Goal: Task Accomplishment & Management: Complete application form

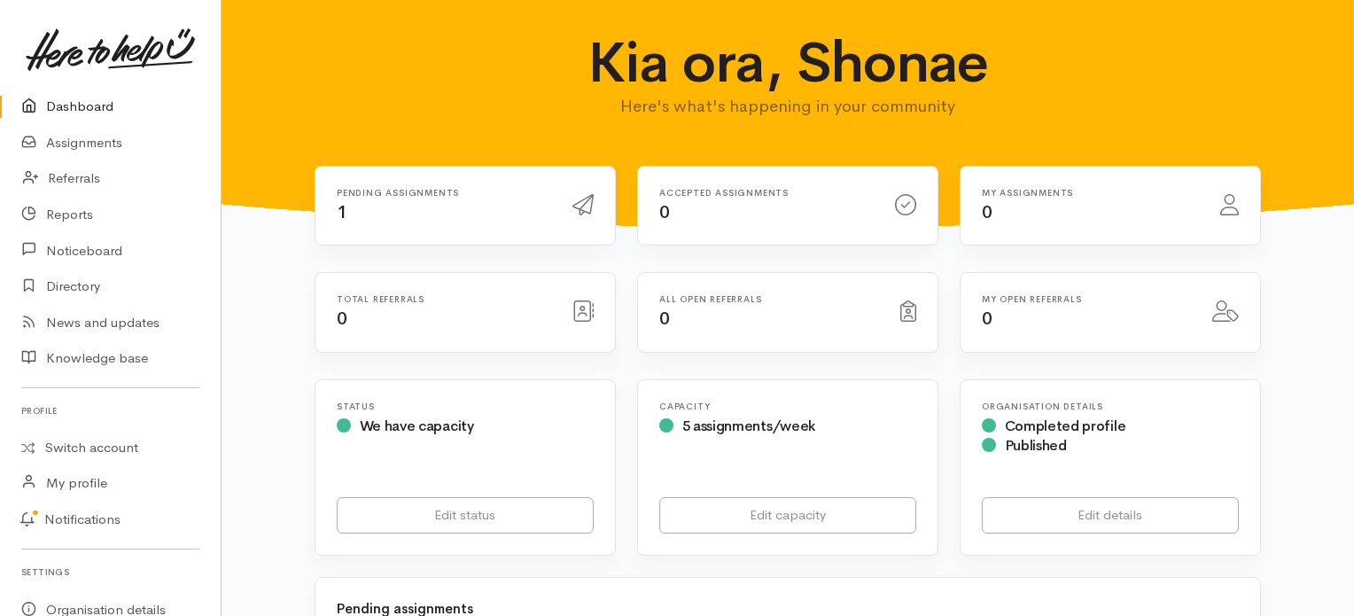
click at [455, 200] on div "Pending assignments 1" at bounding box center [444, 206] width 236 height 36
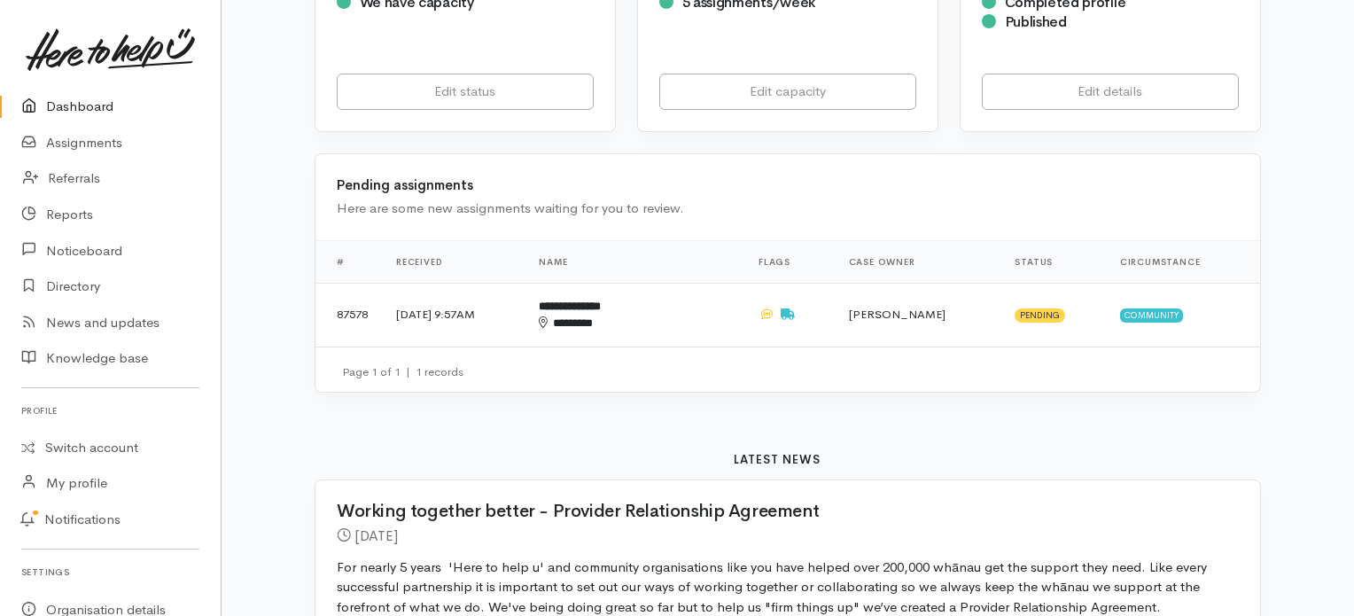
scroll to position [425, 0]
click at [601, 304] on b "**********" at bounding box center [570, 305] width 62 height 12
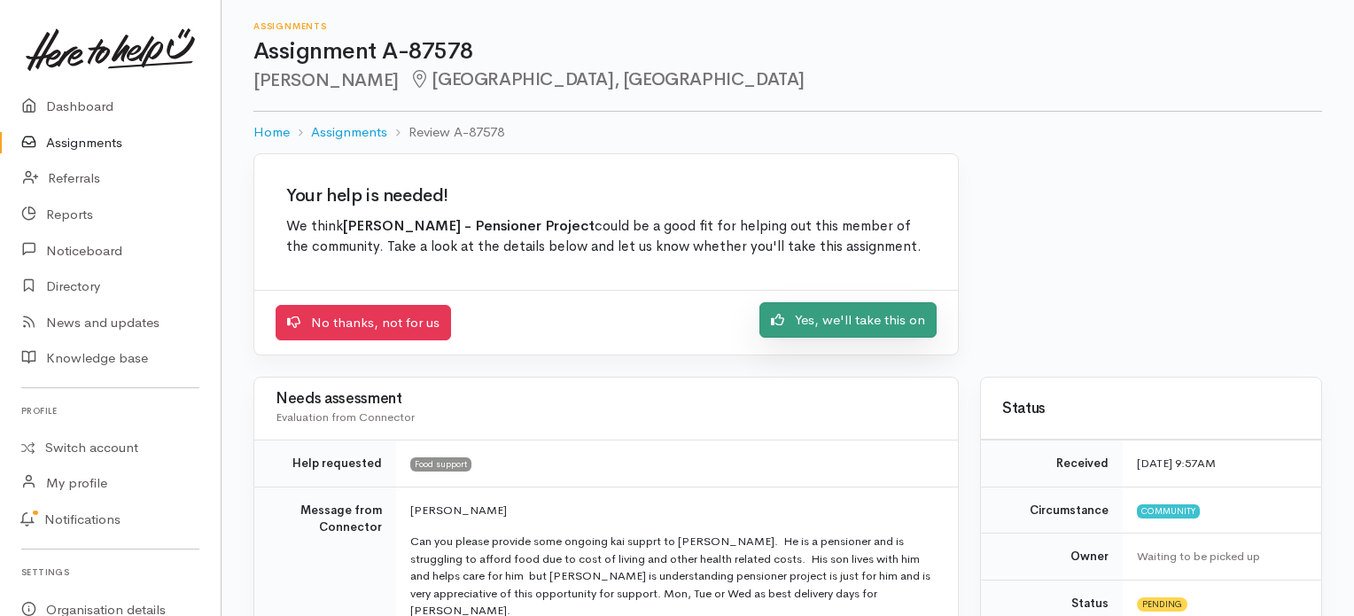
click at [837, 318] on link "Yes, we'll take this on" at bounding box center [847, 320] width 177 height 36
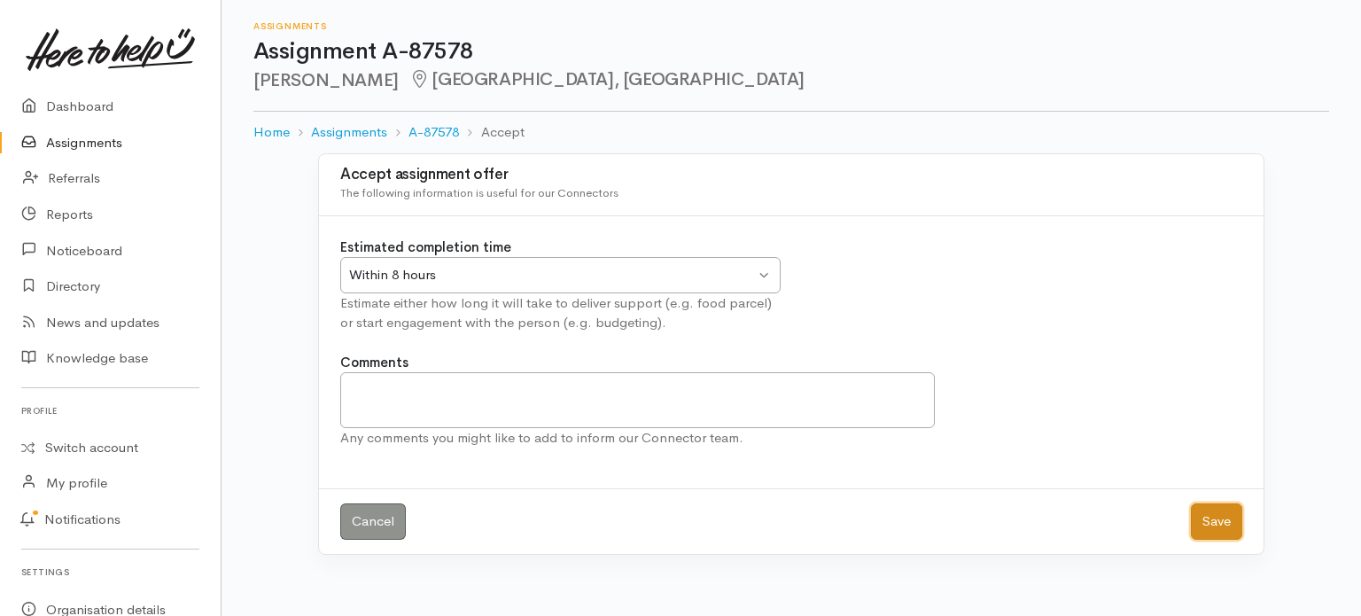
click at [1212, 525] on button "Save" at bounding box center [1216, 521] width 51 height 36
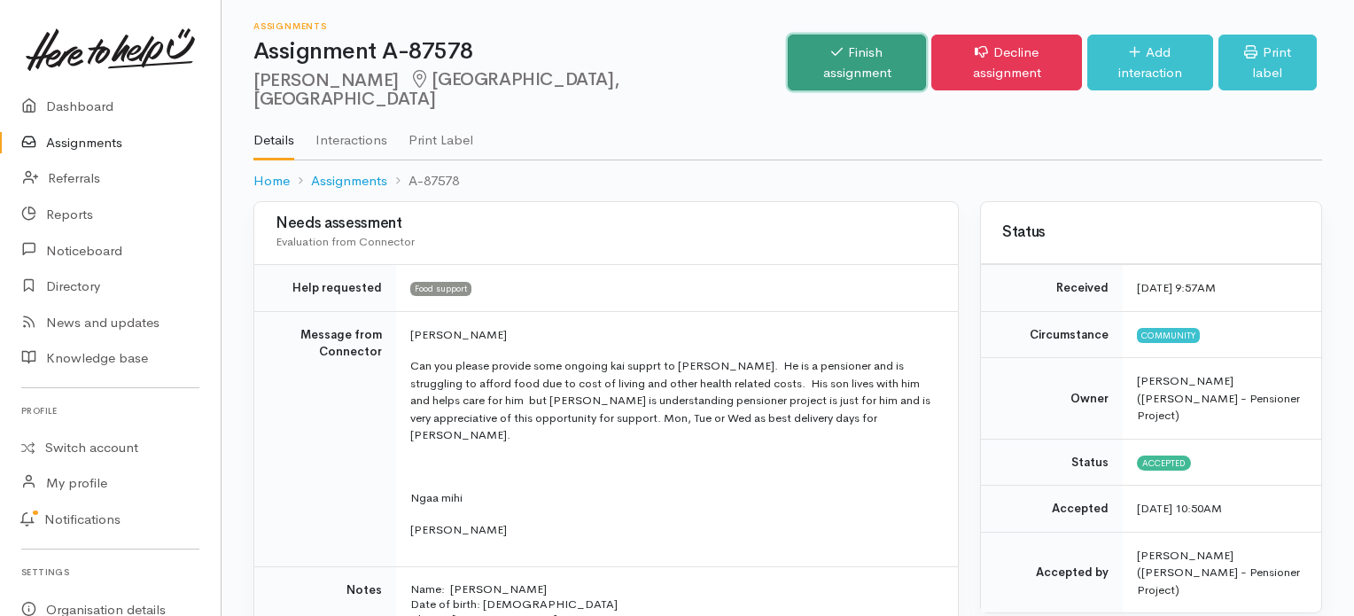
click at [844, 52] on link "Finish assignment" at bounding box center [857, 63] width 139 height 56
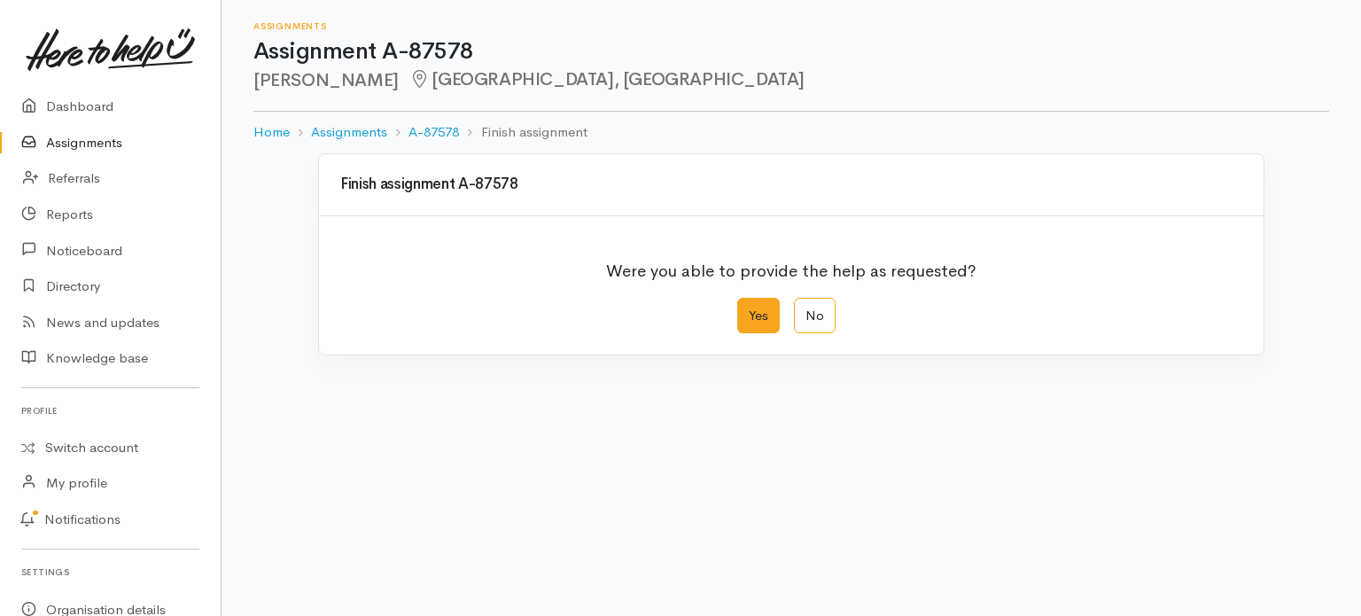
click at [757, 302] on label "Yes" at bounding box center [758, 316] width 43 height 36
click at [749, 302] on input "Yes" at bounding box center [743, 304] width 12 height 12
radio input "true"
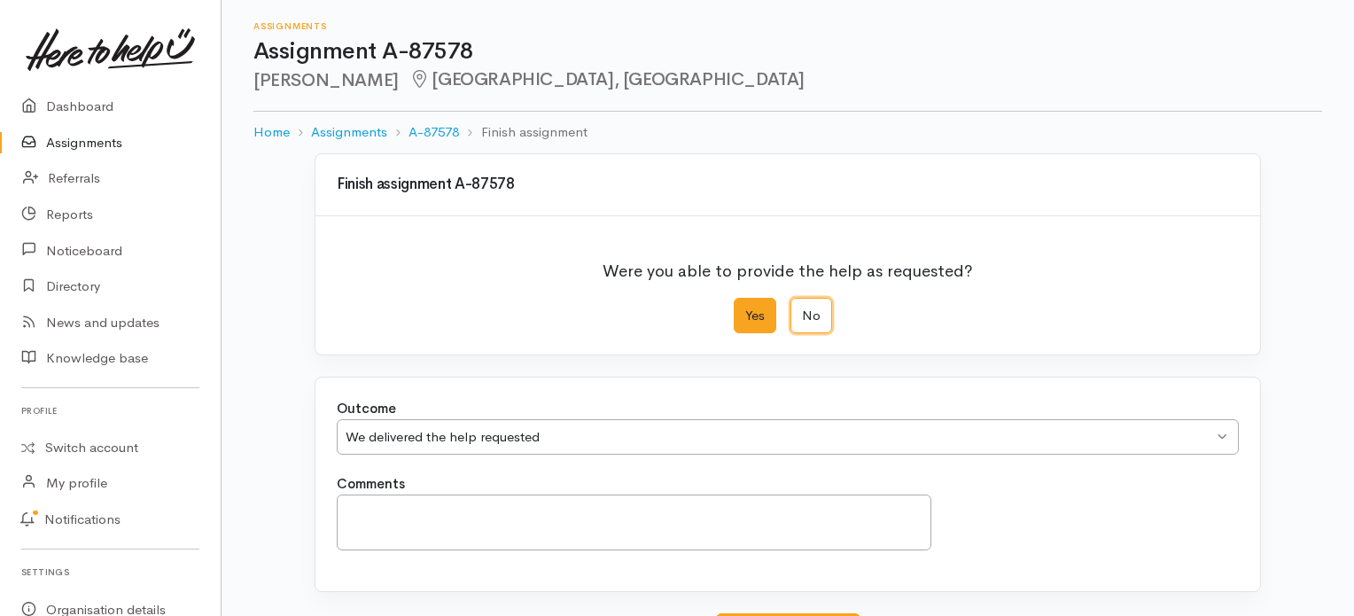
click at [790, 298] on input "No" at bounding box center [796, 304] width 12 height 12
radio input "true"
click at [734, 298] on input "Yes" at bounding box center [740, 304] width 12 height 12
radio input "true"
click at [790, 298] on input "No" at bounding box center [796, 304] width 12 height 12
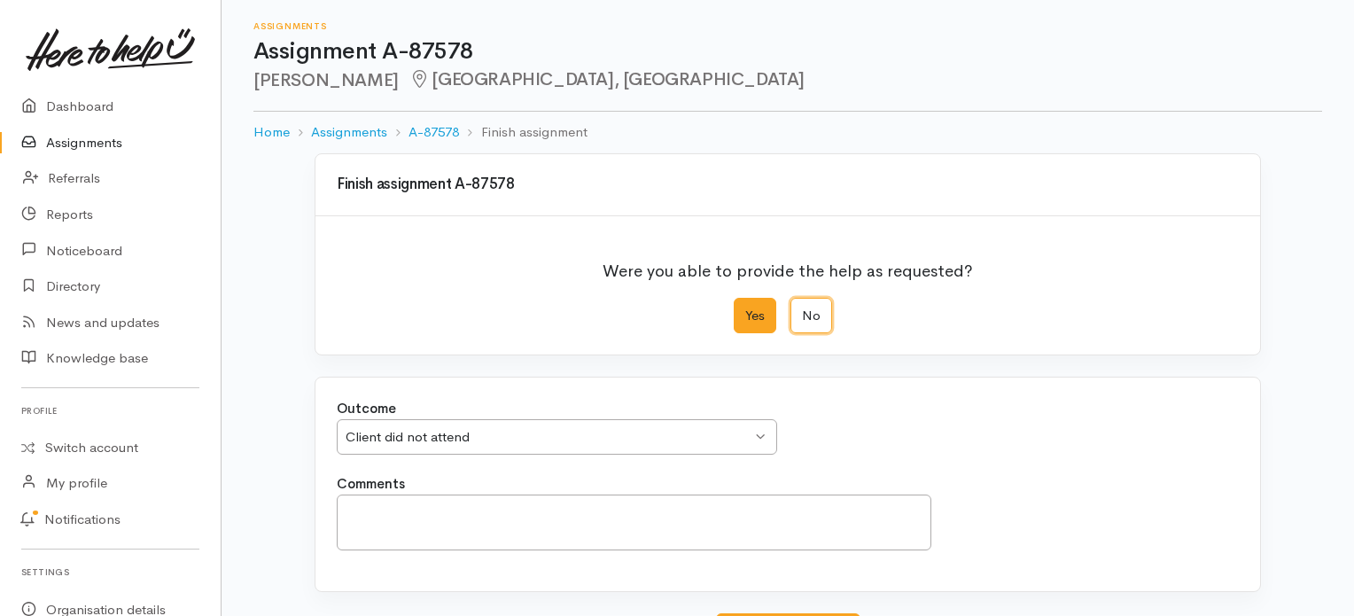
radio input "true"
click at [734, 298] on input "Yes" at bounding box center [740, 304] width 12 height 12
radio input "true"
click at [790, 298] on input "No" at bounding box center [796, 304] width 12 height 12
radio input "true"
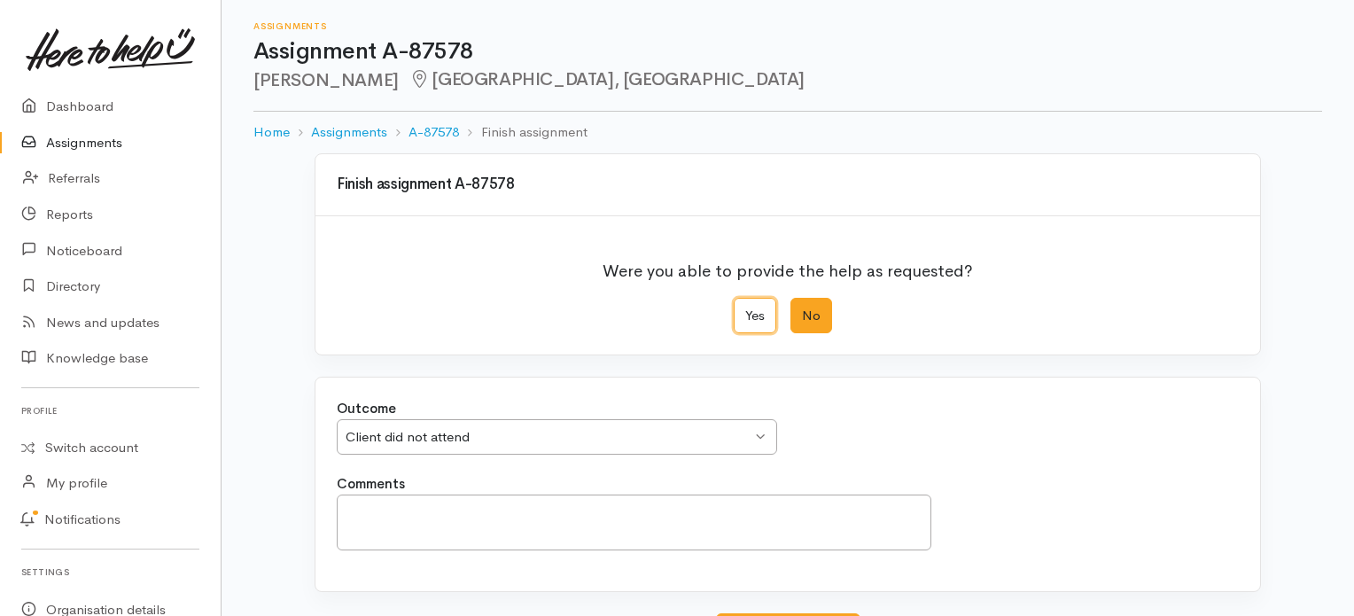
click at [734, 298] on input "Yes" at bounding box center [740, 304] width 12 height 12
radio input "true"
click at [790, 298] on input "No" at bounding box center [796, 304] width 12 height 12
radio input "true"
click at [734, 298] on input "Yes" at bounding box center [740, 304] width 12 height 12
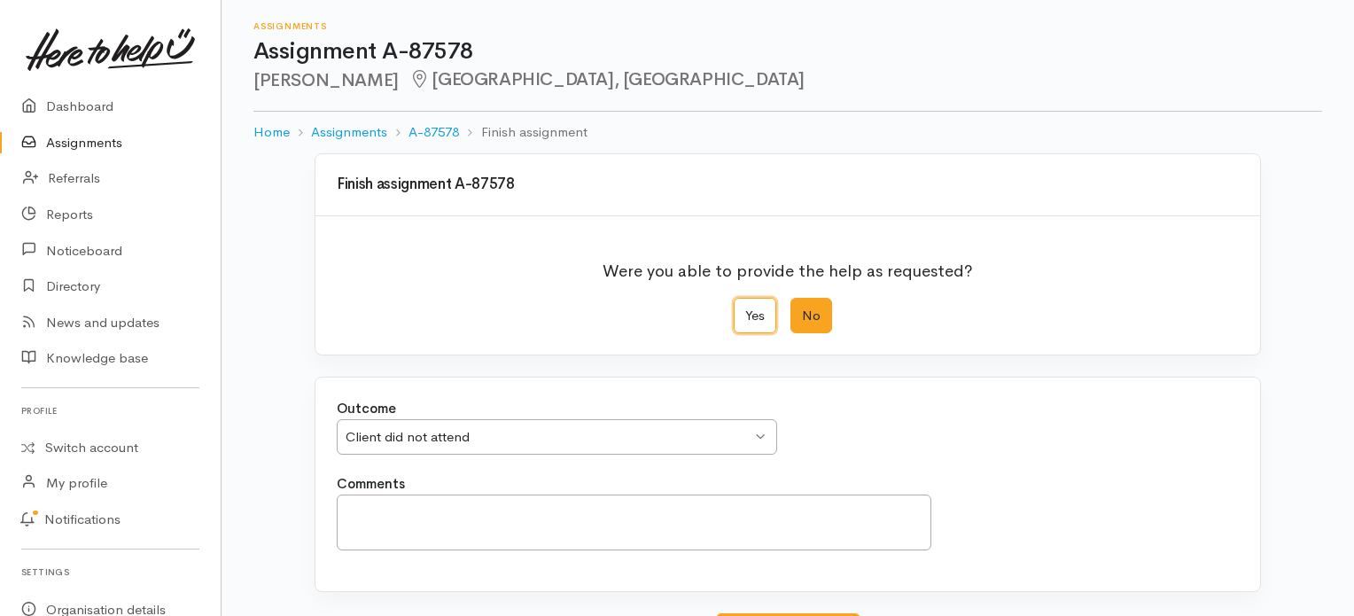
radio input "true"
click at [790, 298] on input "No" at bounding box center [796, 304] width 12 height 12
radio input "true"
click at [734, 298] on input "Yes" at bounding box center [740, 304] width 12 height 12
radio input "true"
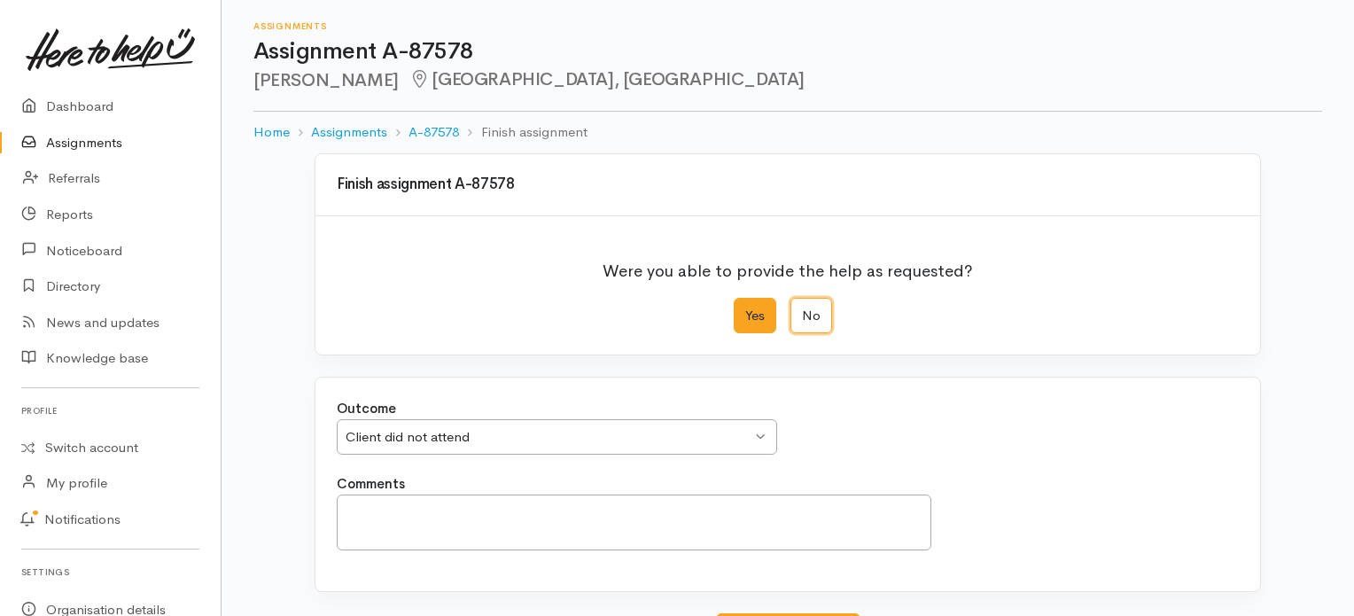
click at [790, 298] on input "No" at bounding box center [796, 304] width 12 height 12
radio input "true"
click at [734, 298] on input "Yes" at bounding box center [740, 304] width 12 height 12
radio input "true"
click at [790, 298] on input "No" at bounding box center [796, 304] width 12 height 12
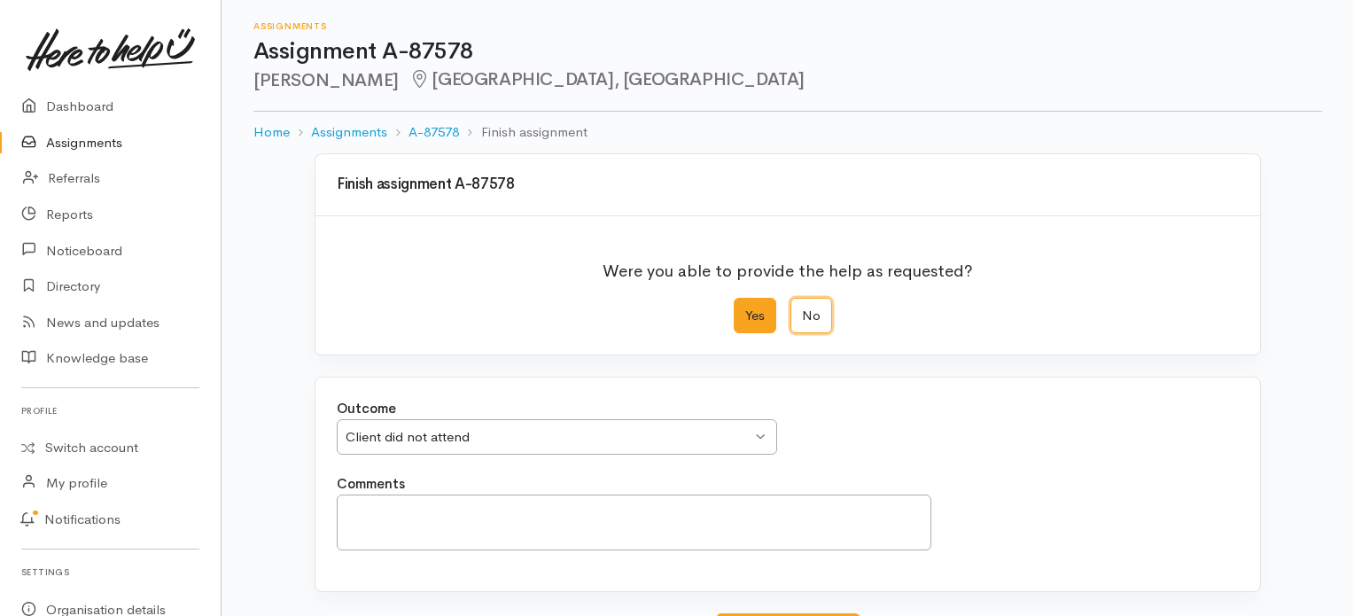
radio input "true"
click at [734, 298] on input "Yes" at bounding box center [740, 304] width 12 height 12
radio input "true"
click at [790, 298] on input "No" at bounding box center [796, 304] width 12 height 12
radio input "true"
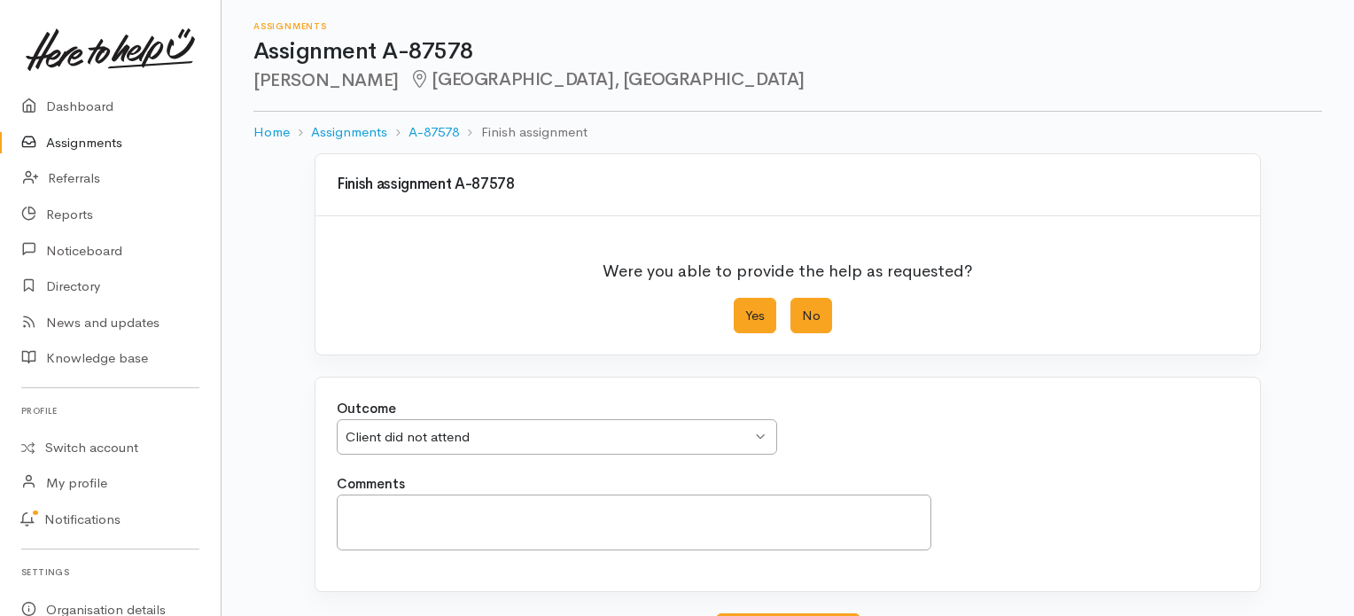
click at [766, 315] on label "Yes" at bounding box center [755, 316] width 43 height 36
click at [745, 309] on input "Yes" at bounding box center [740, 304] width 12 height 12
radio input "true"
click at [1045, 504] on div "Comments" at bounding box center [787, 522] width 923 height 96
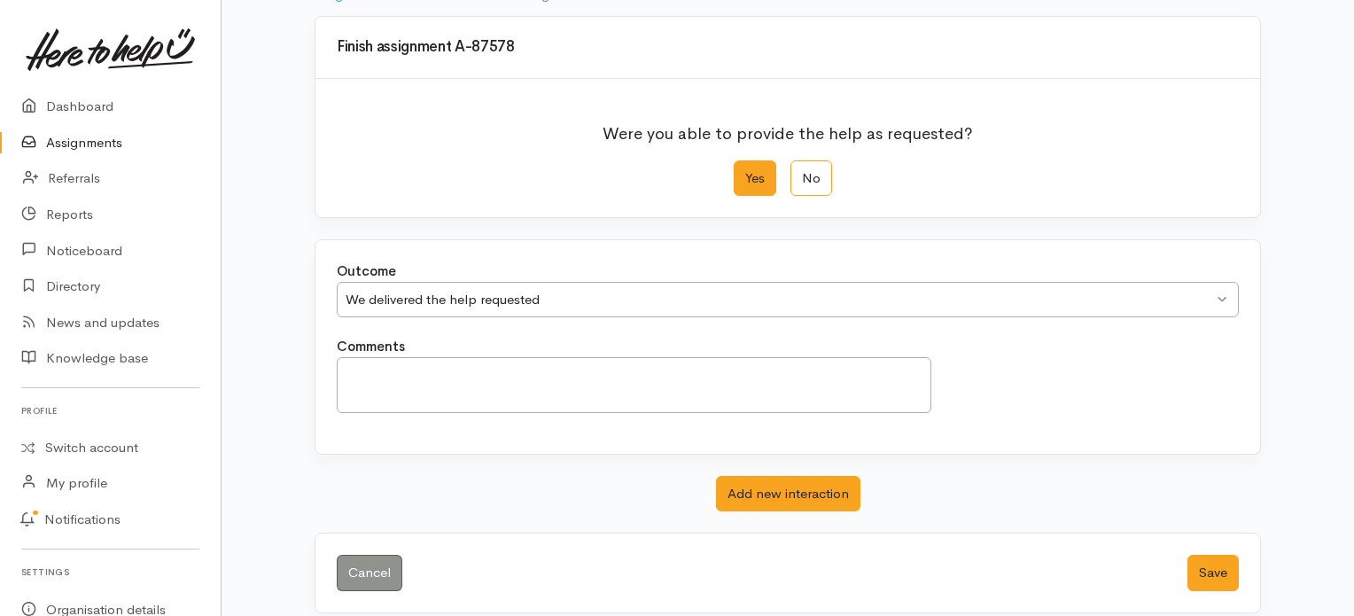
scroll to position [152, 0]
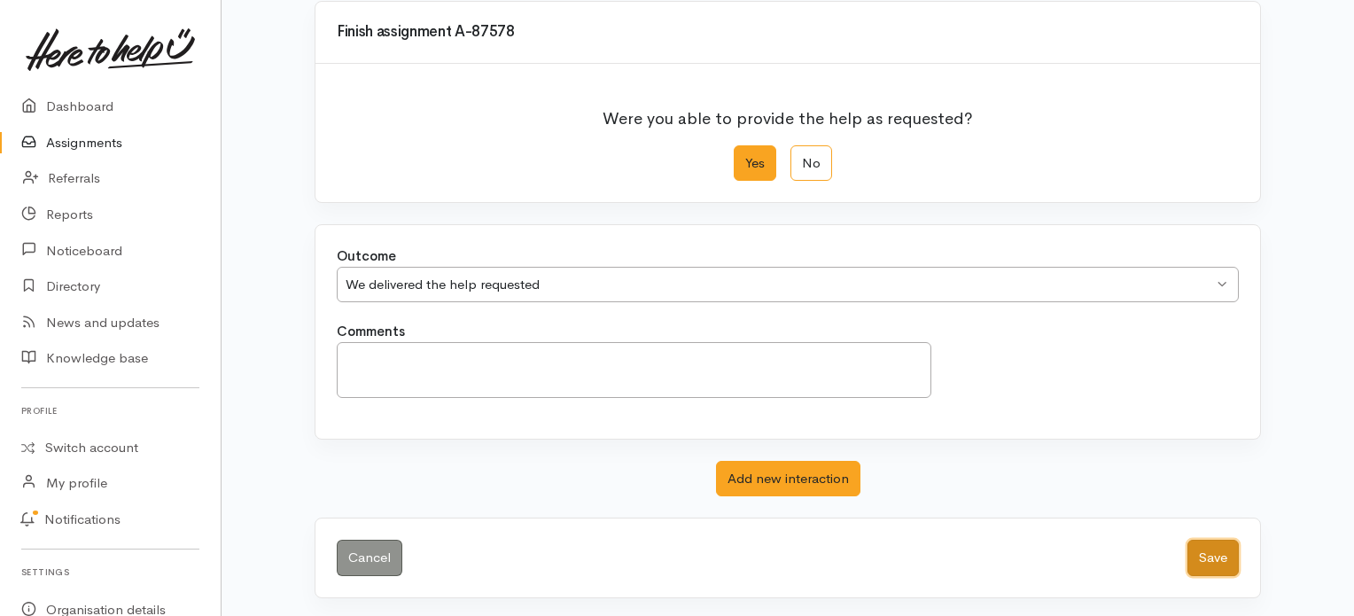
click at [1217, 556] on button "Save" at bounding box center [1212, 558] width 51 height 36
